Goal: Information Seeking & Learning: Check status

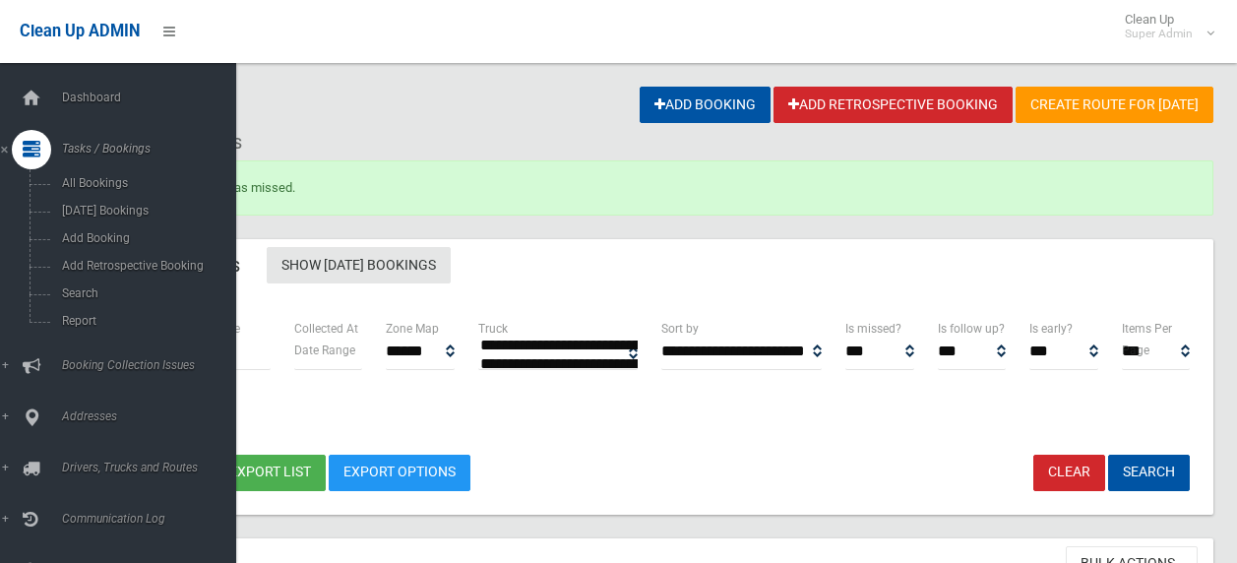
select select
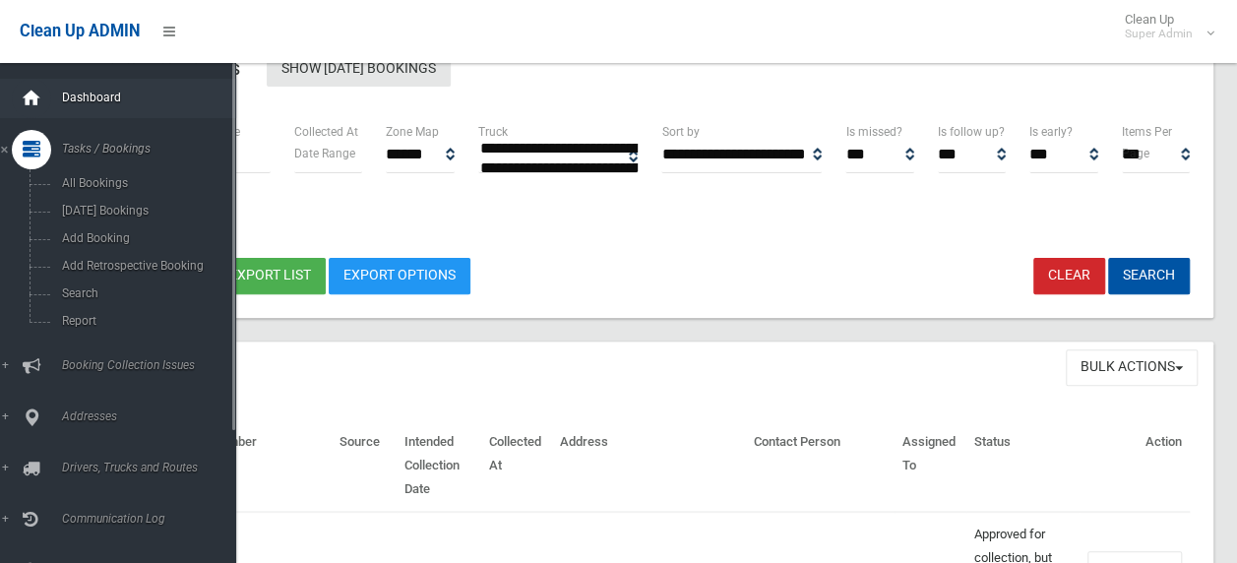
click at [45, 98] on div at bounding box center [31, 98] width 39 height 39
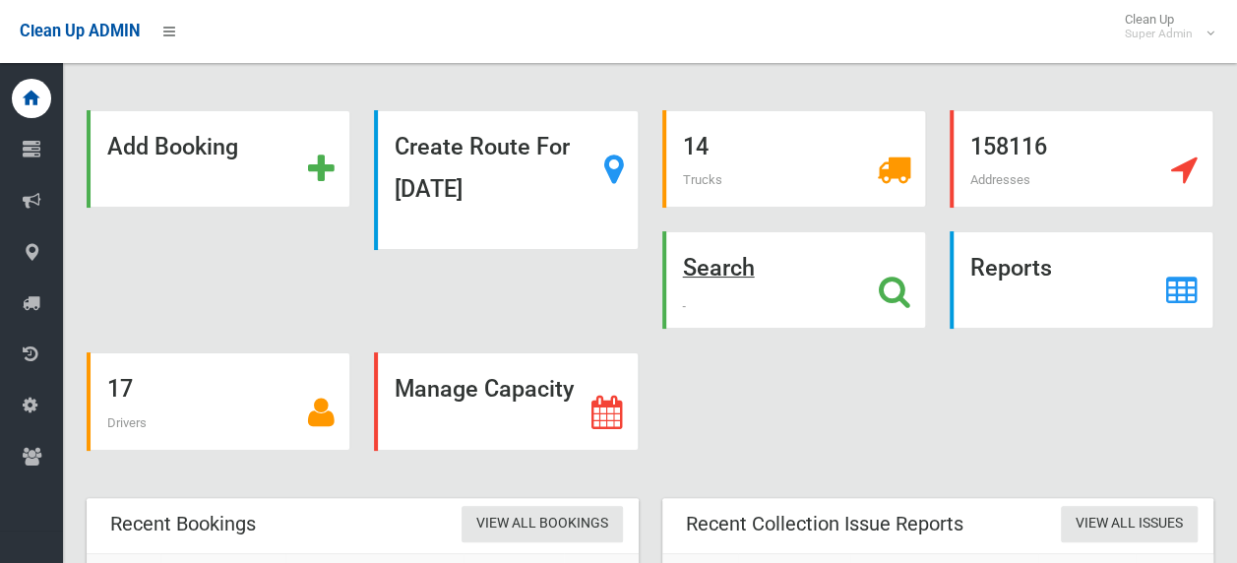
click at [884, 292] on icon at bounding box center [894, 291] width 31 height 33
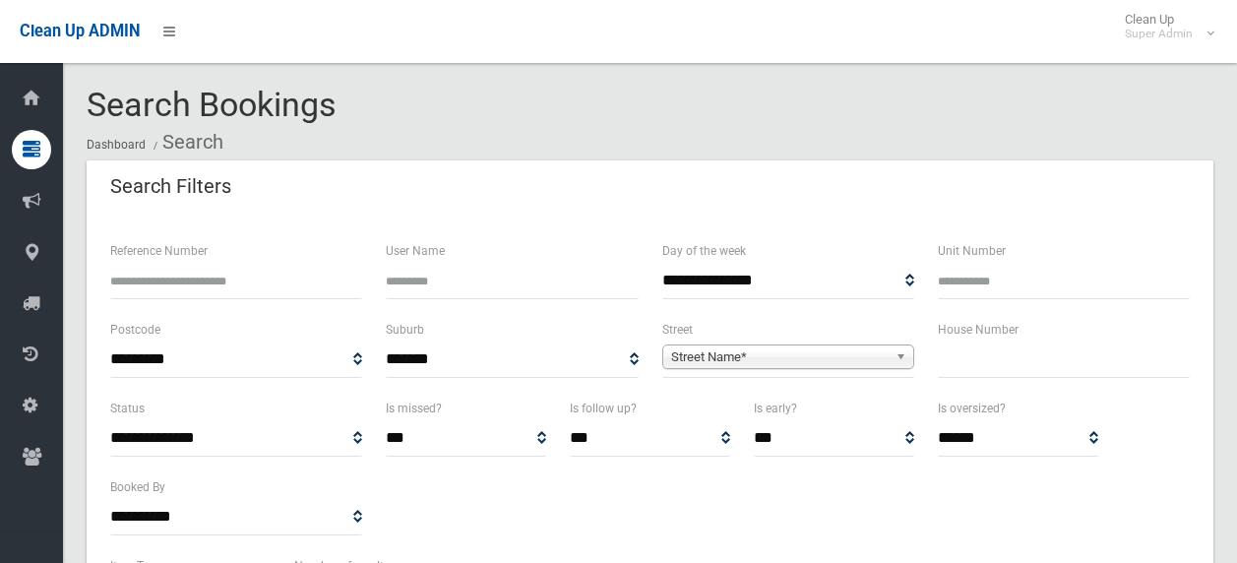
select select
click at [1025, 351] on input "text" at bounding box center [1064, 359] width 252 height 36
type input "**"
click at [683, 350] on span "Street Name*" at bounding box center [779, 357] width 217 height 24
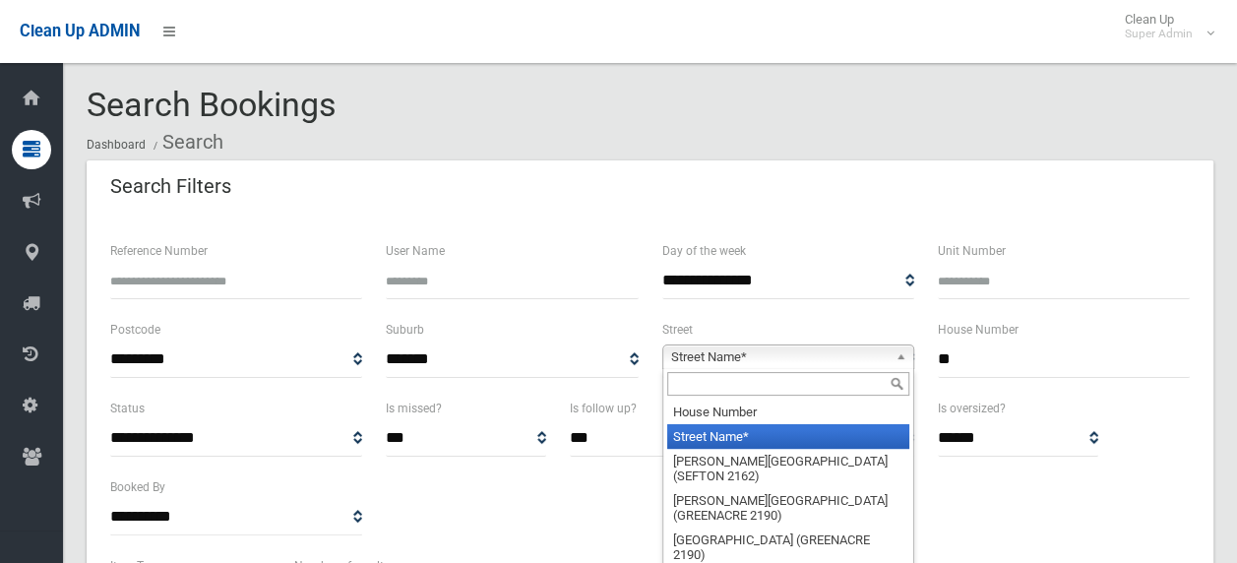
click at [707, 380] on input "text" at bounding box center [788, 384] width 242 height 24
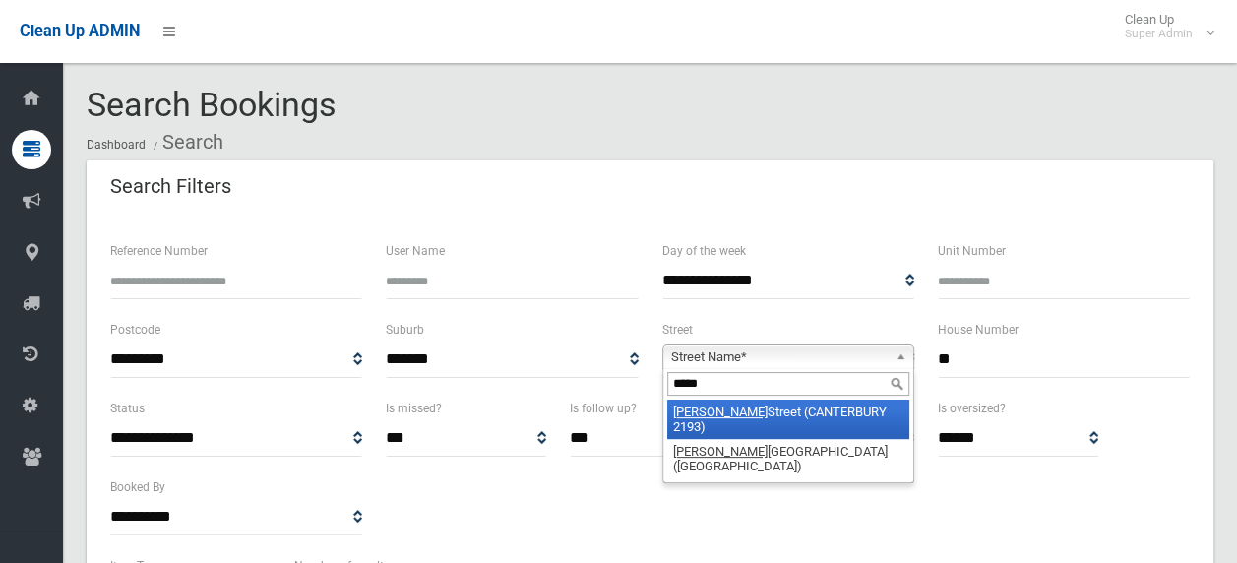
type input "*****"
click at [768, 405] on li "Berna Street (CANTERBURY 2193)" at bounding box center [788, 419] width 242 height 39
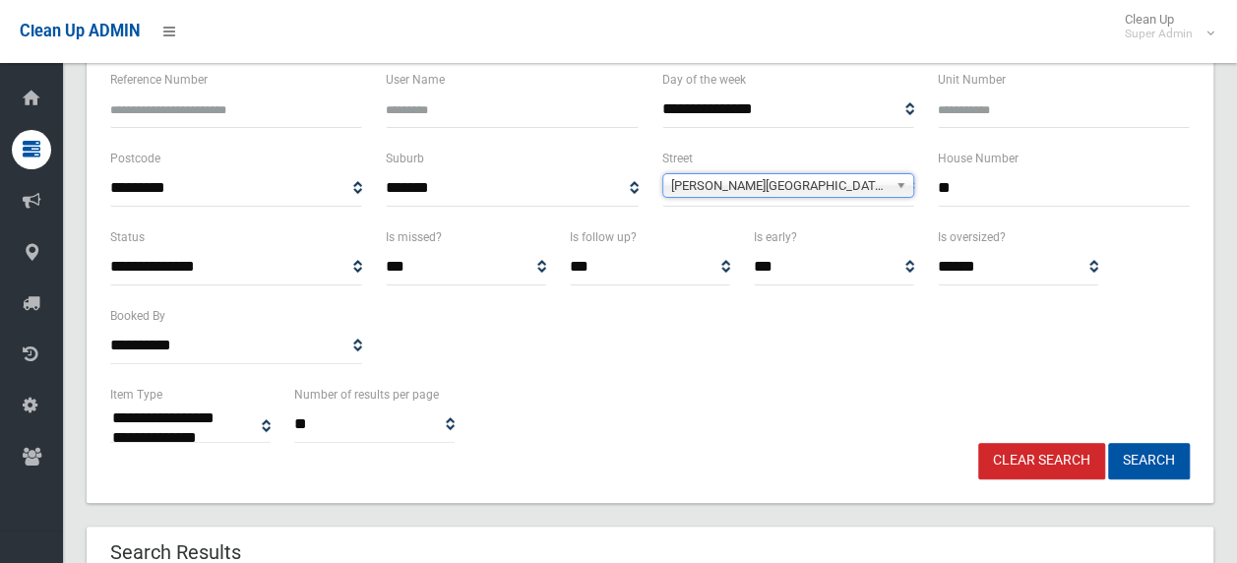
scroll to position [197, 0]
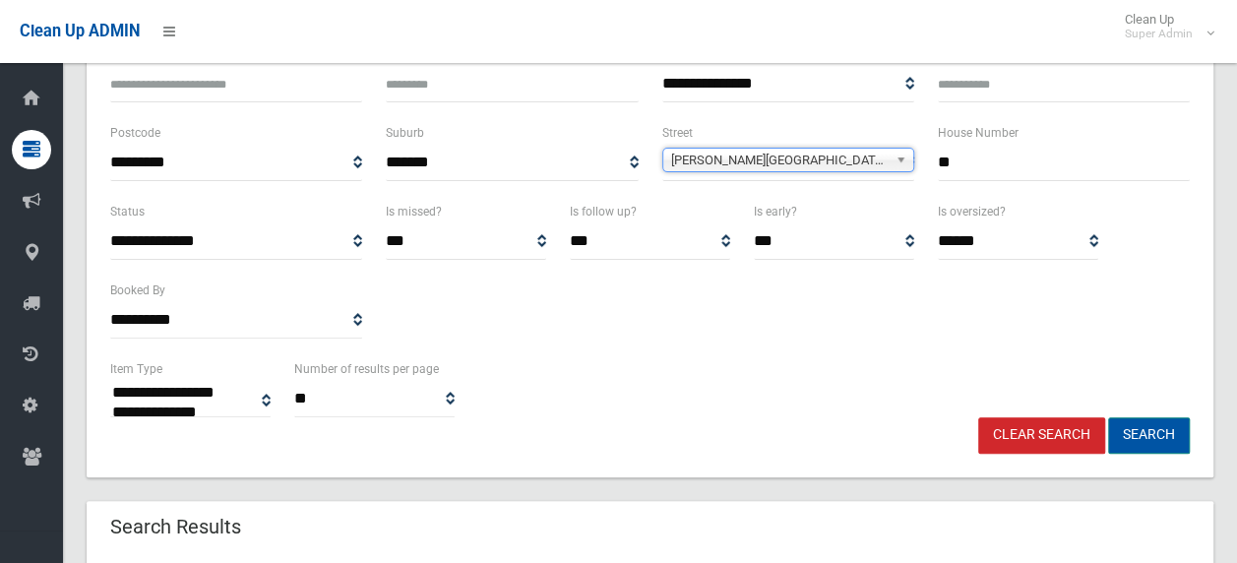
click at [1142, 435] on button "Search" at bounding box center [1149, 435] width 82 height 36
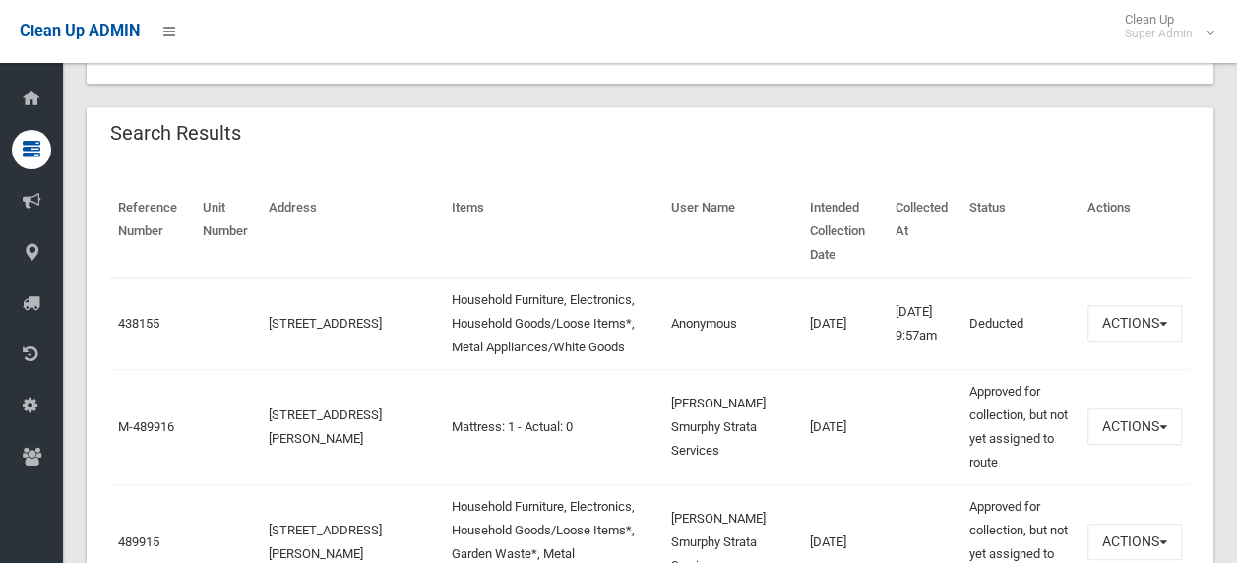
scroll to position [295, 0]
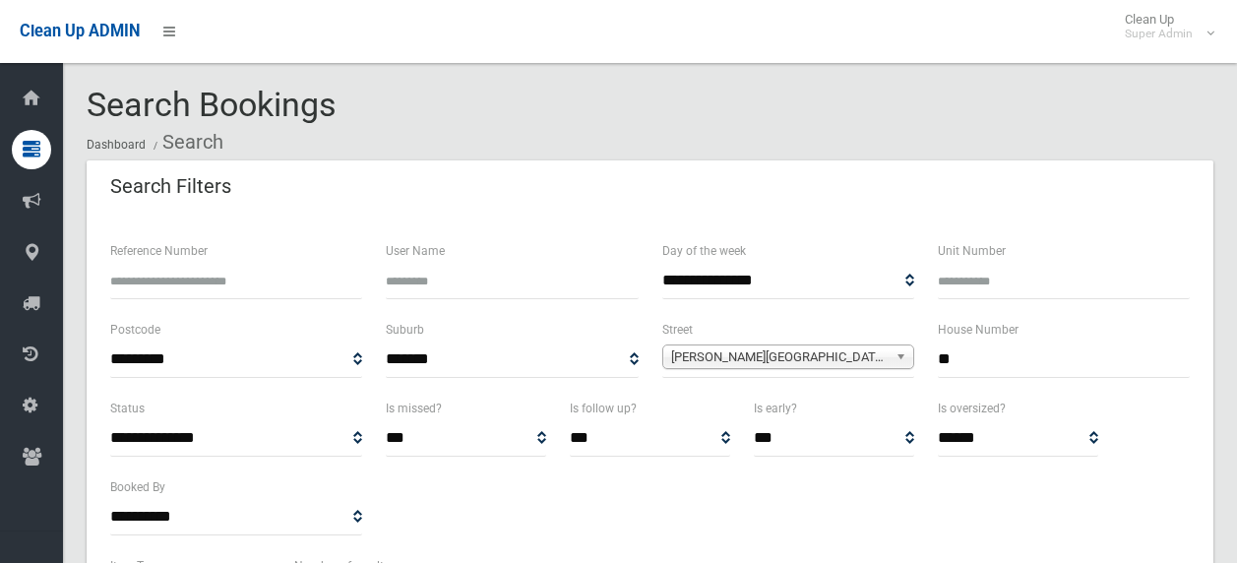
select select
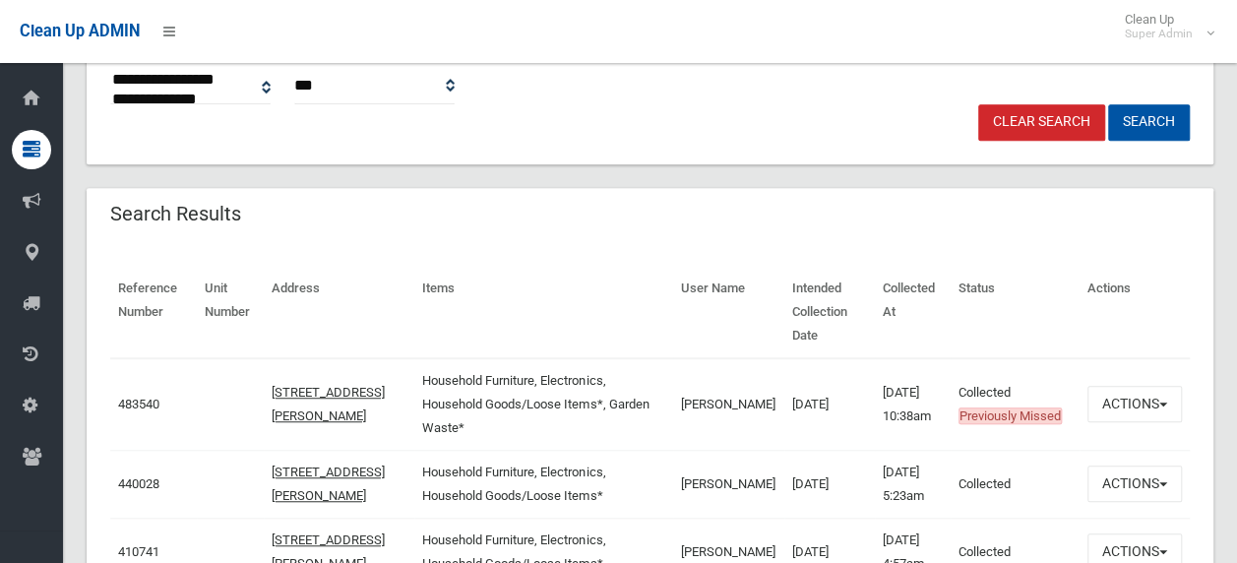
scroll to position [492, 0]
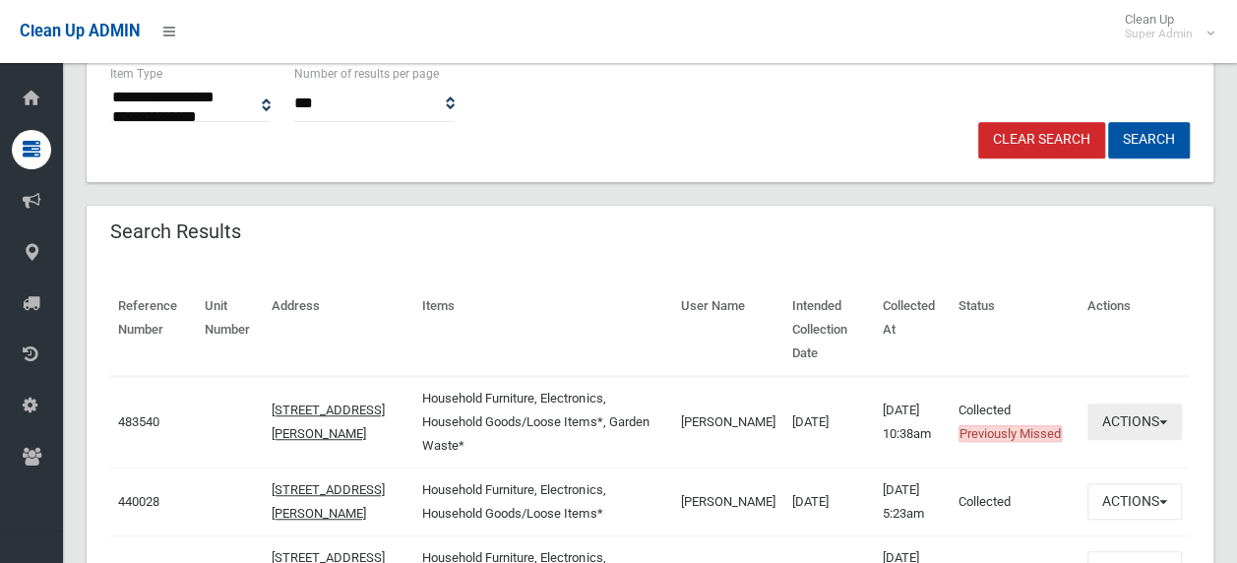
click at [1145, 426] on button "Actions" at bounding box center [1134, 421] width 94 height 36
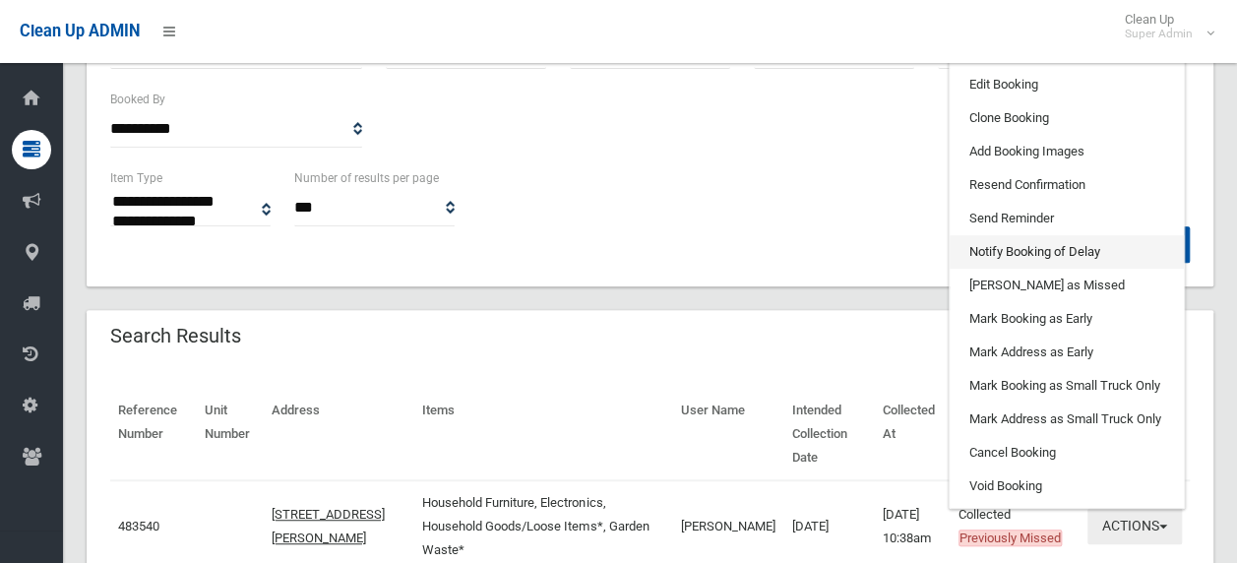
scroll to position [295, 0]
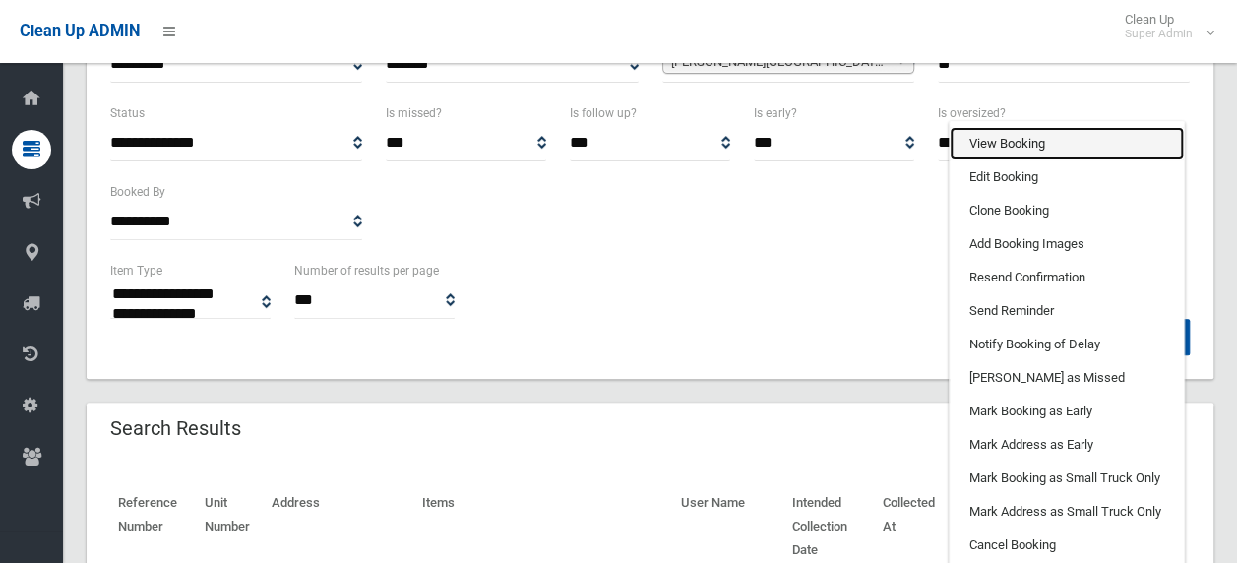
click at [1050, 151] on link "View Booking" at bounding box center [1067, 143] width 234 height 33
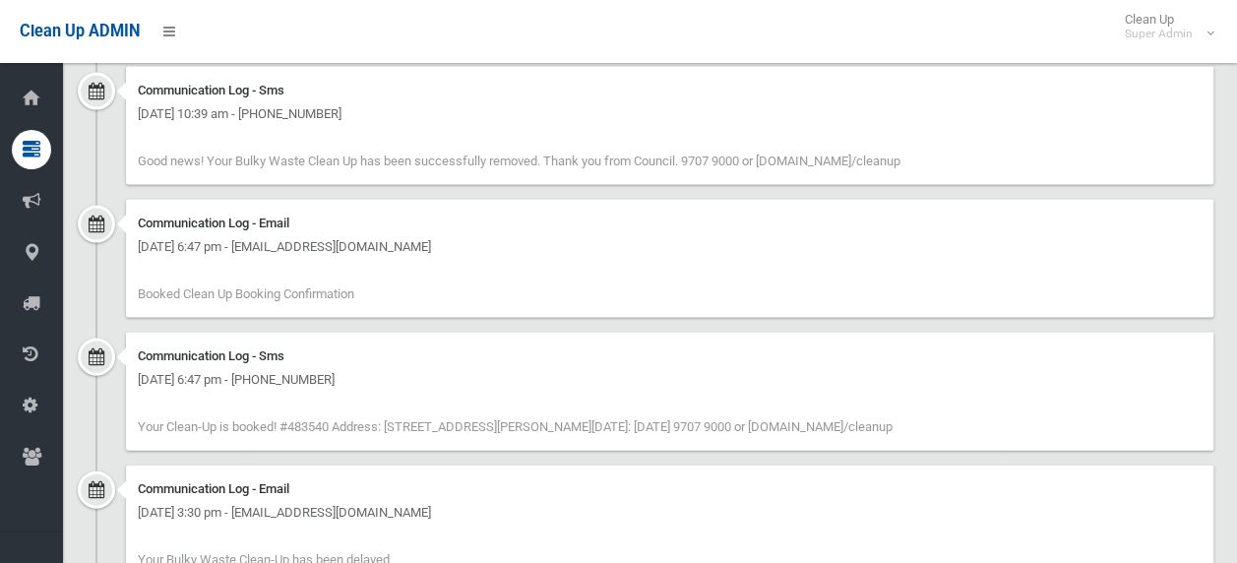
scroll to position [1870, 0]
